Goal: Contribute content: Add original content to the website for others to see

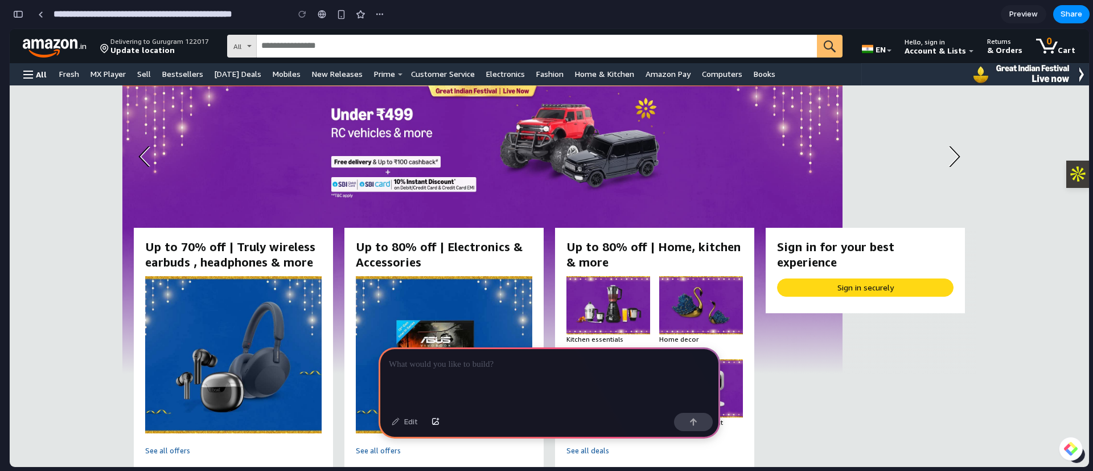
click at [473, 358] on p at bounding box center [549, 365] width 321 height 14
click at [485, 359] on p "**********" at bounding box center [547, 365] width 317 height 14
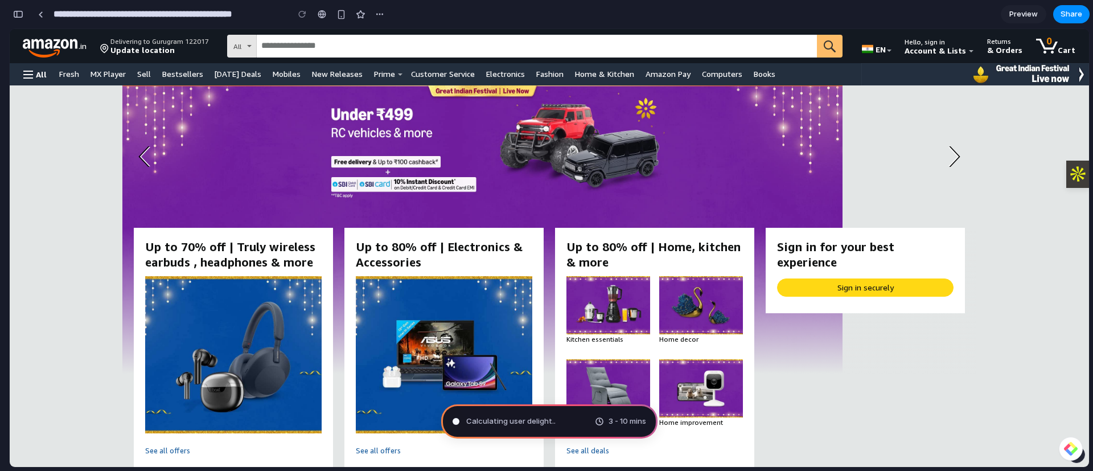
type input "**********"
click at [905, 110] on ol at bounding box center [842, 229] width 5761 height 288
